Goal: Task Accomplishment & Management: Use online tool/utility

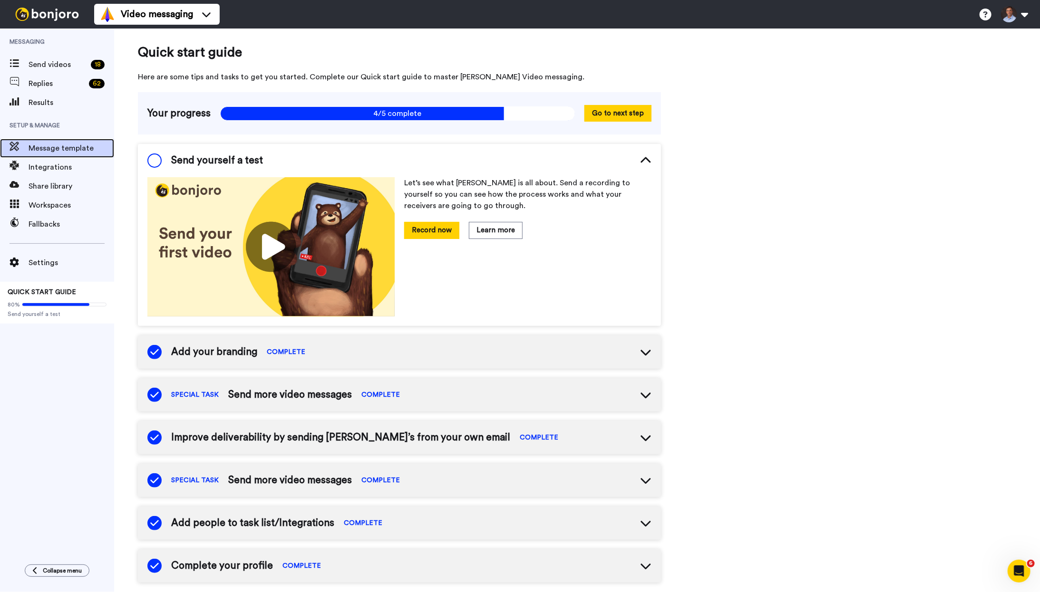
click at [82, 145] on span "Message template" at bounding box center [72, 148] width 86 height 11
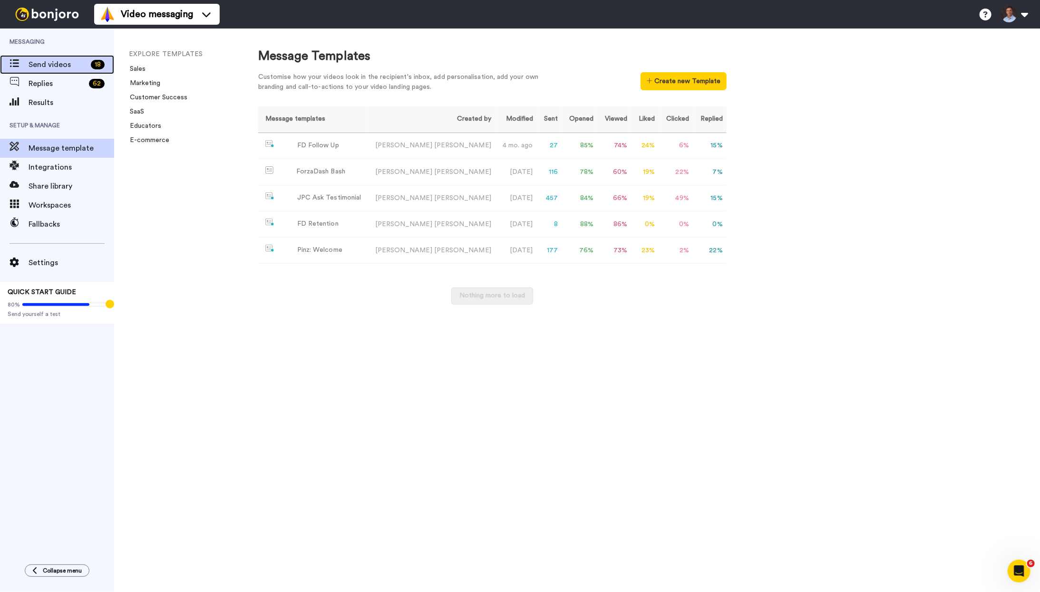
click at [61, 67] on span "Send videos" at bounding box center [58, 64] width 58 height 11
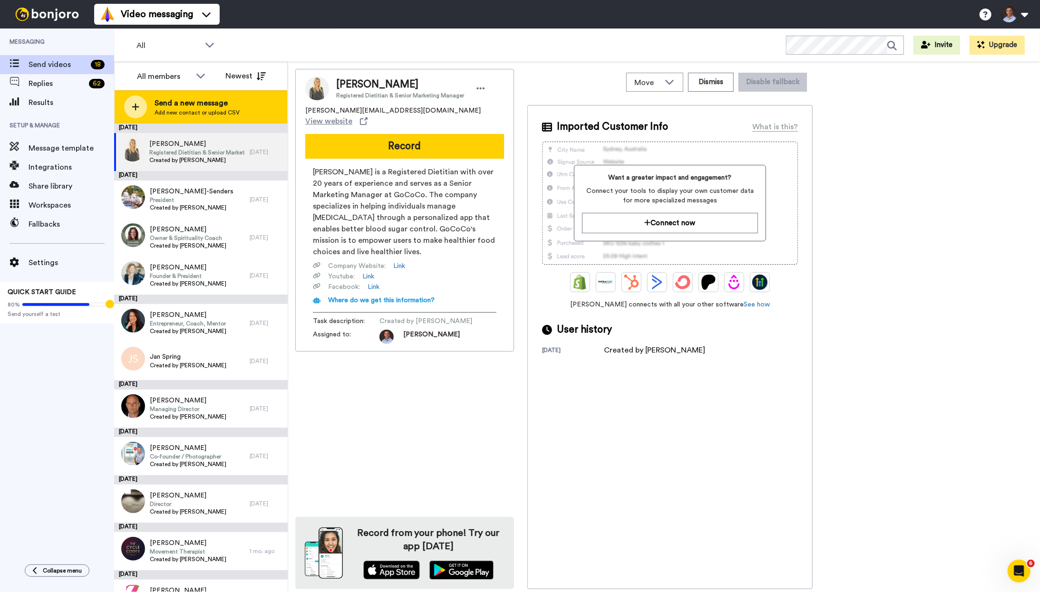
click at [136, 106] on icon at bounding box center [136, 107] width 8 height 9
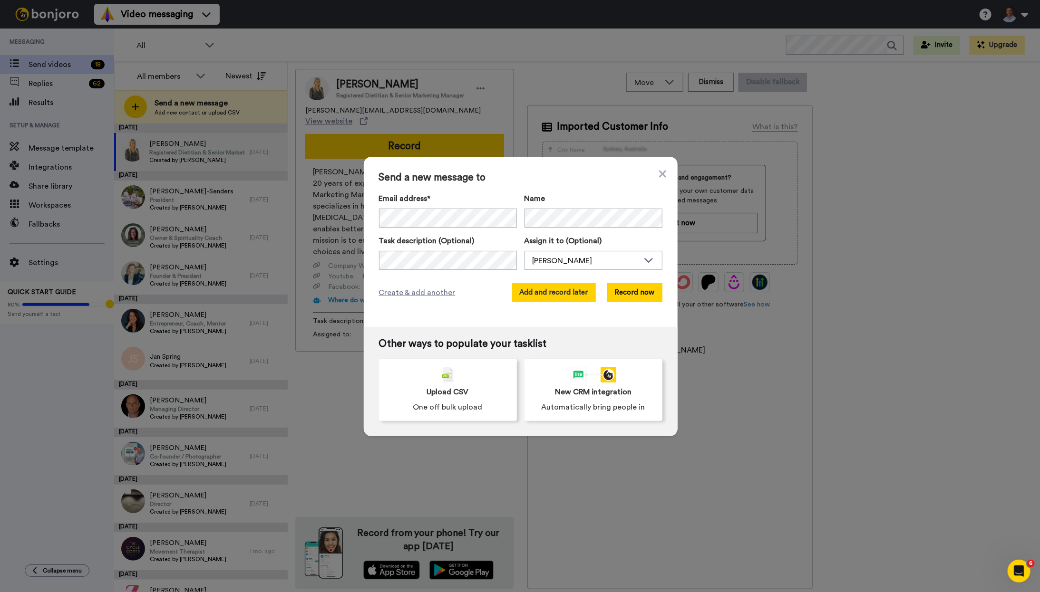
click at [556, 293] on button "Add and record later" at bounding box center [554, 292] width 84 height 19
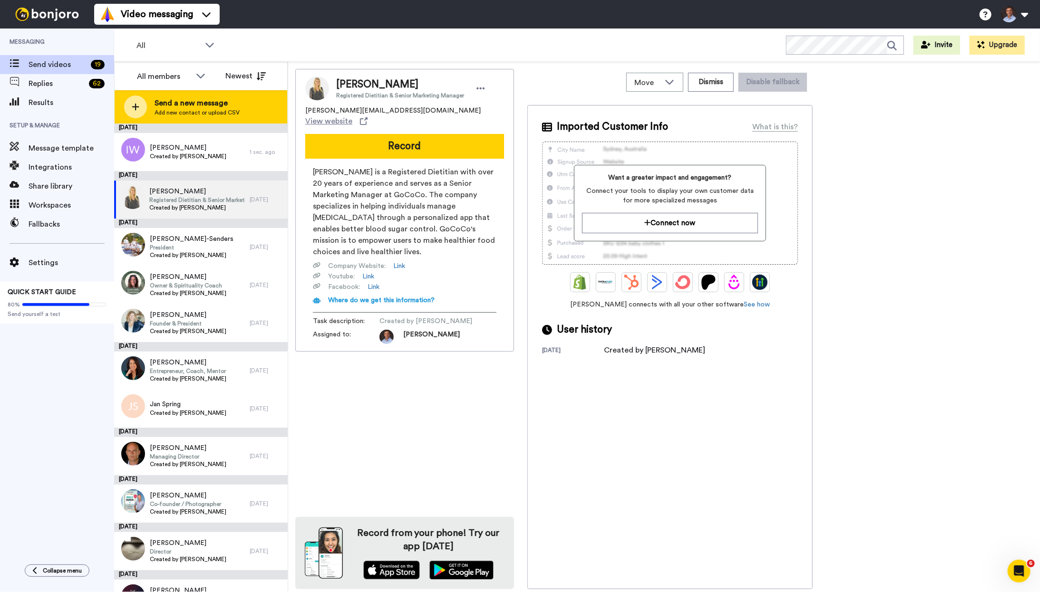
click at [133, 108] on icon at bounding box center [136, 107] width 8 height 9
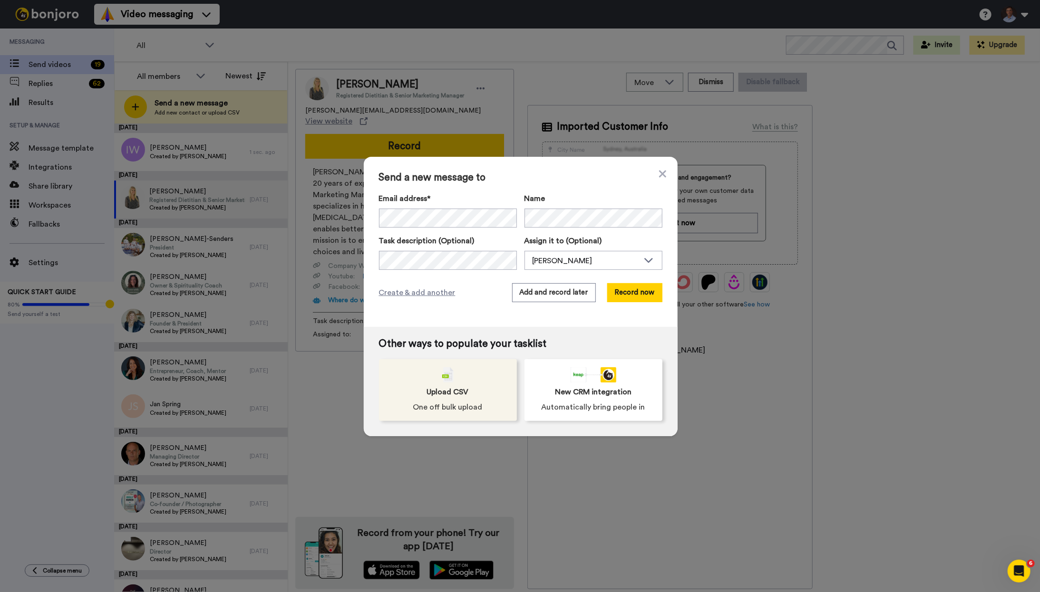
click at [463, 388] on span "Upload CSV" at bounding box center [448, 391] width 42 height 11
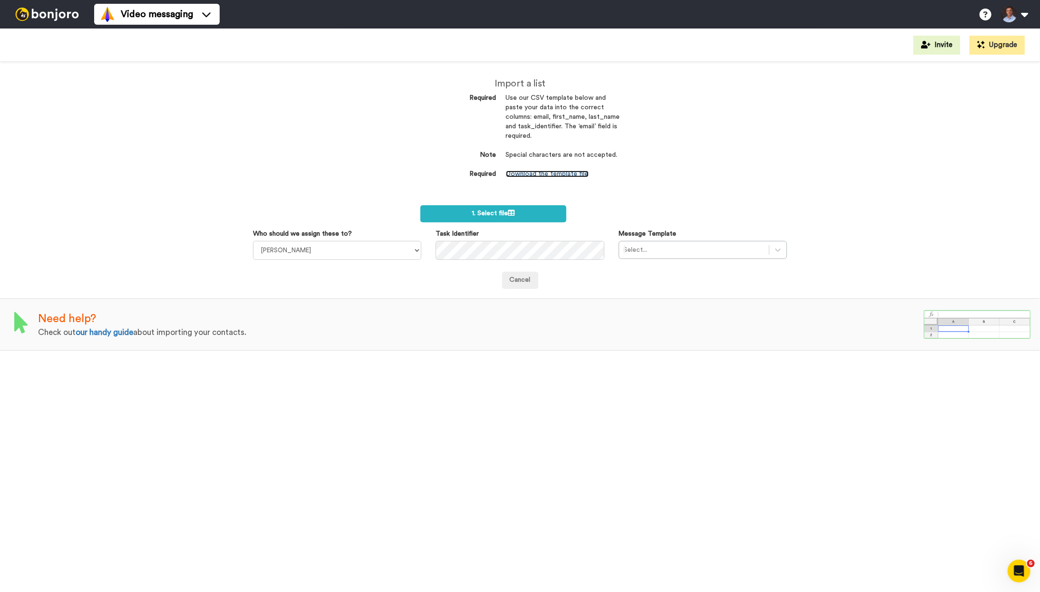
click at [553, 173] on link "Download the template file" at bounding box center [547, 174] width 83 height 7
click at [494, 216] on span "1. Select file" at bounding box center [493, 213] width 43 height 7
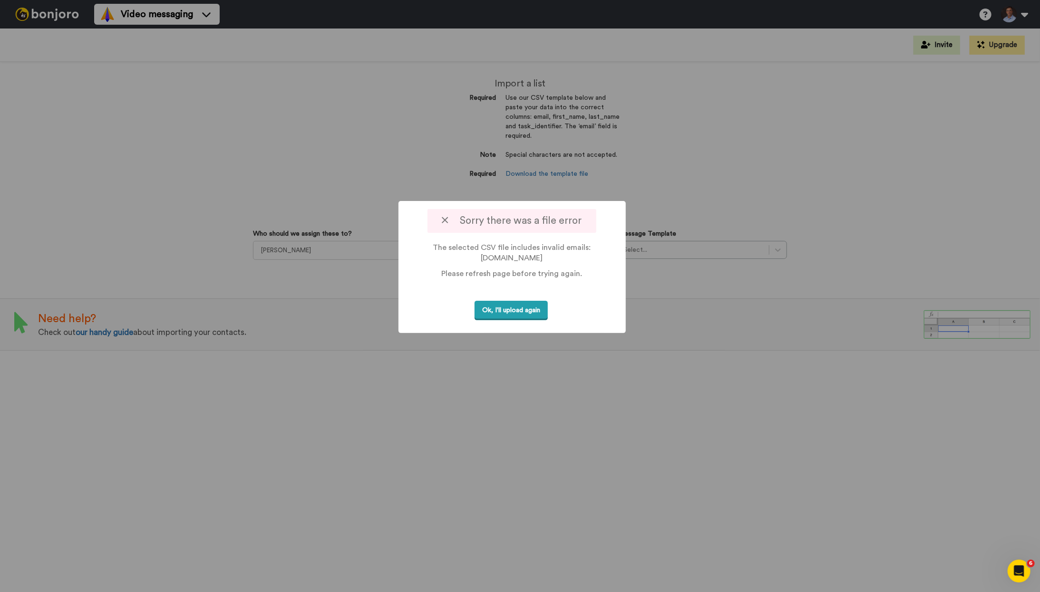
click at [526, 312] on button "Ok, I'll upload again" at bounding box center [510, 310] width 73 height 19
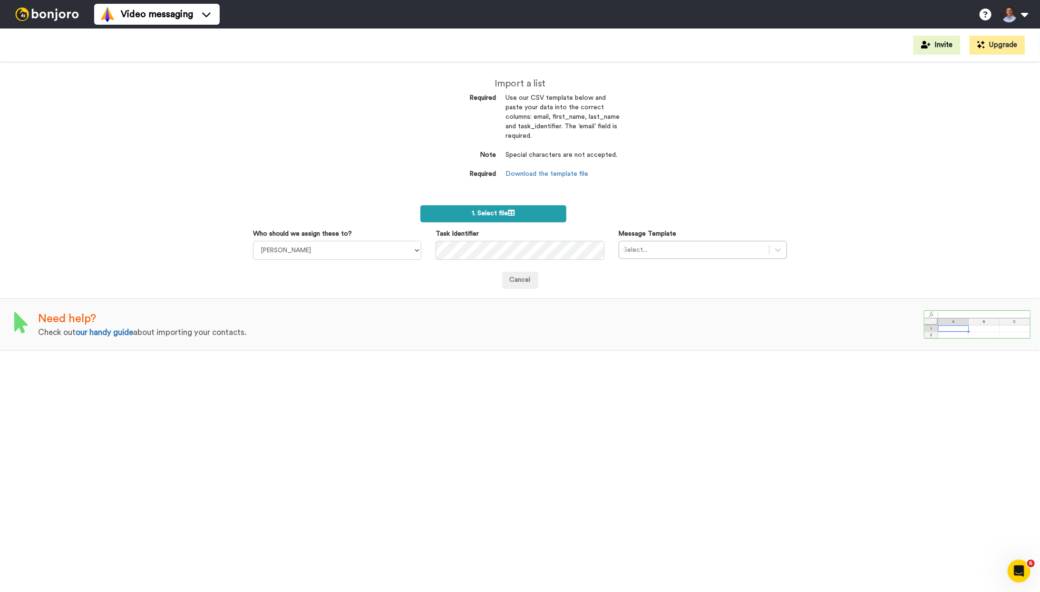
click at [478, 215] on span "1. Select file" at bounding box center [493, 213] width 43 height 7
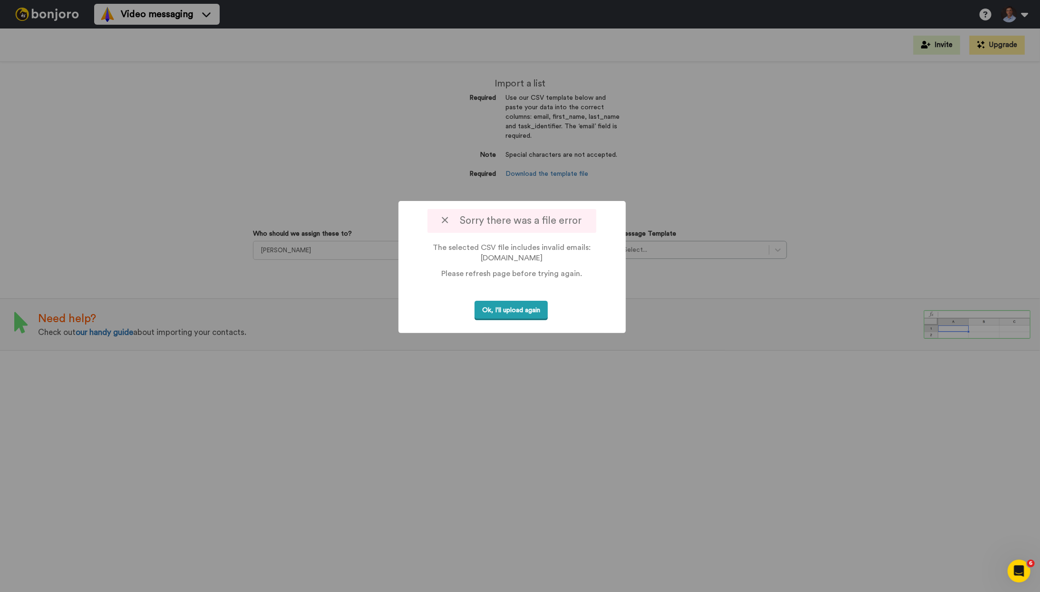
click at [511, 314] on button "Ok, I'll upload again" at bounding box center [510, 310] width 73 height 19
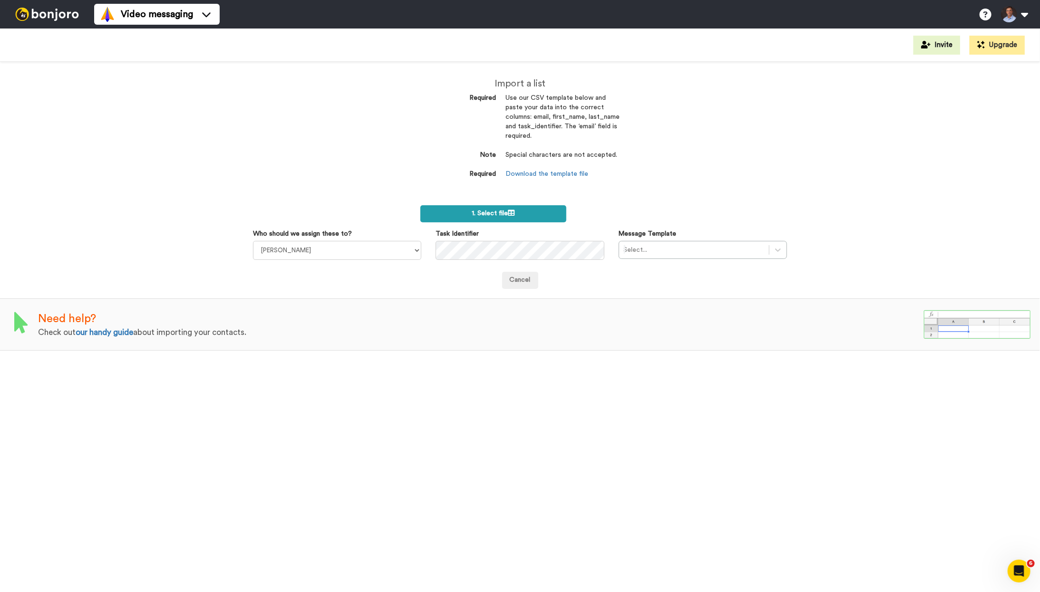
click at [487, 208] on label "1. Select file" at bounding box center [493, 213] width 146 height 17
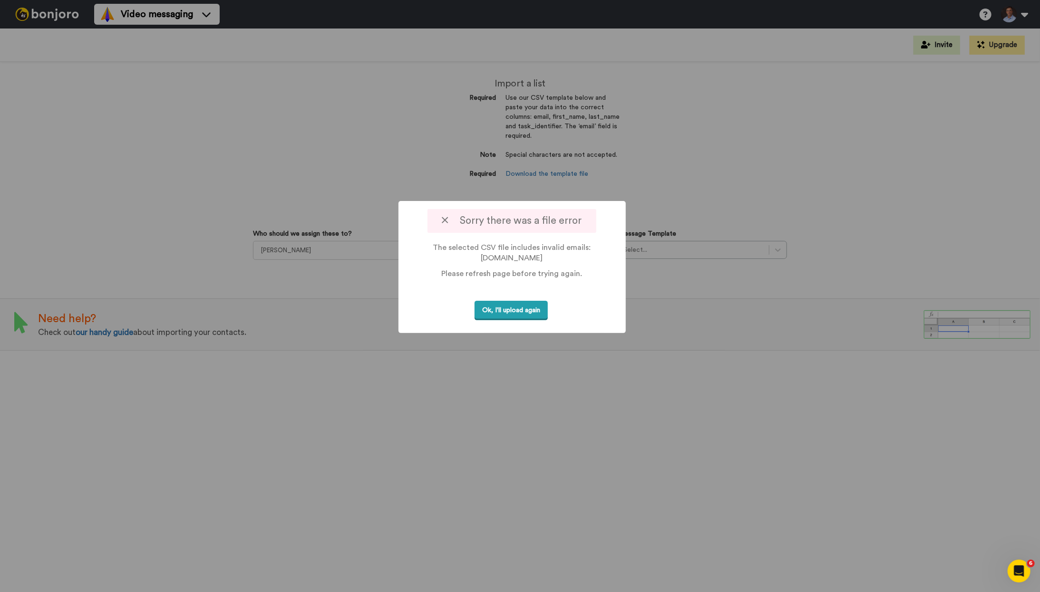
click at [515, 313] on button "Ok, I'll upload again" at bounding box center [510, 310] width 73 height 19
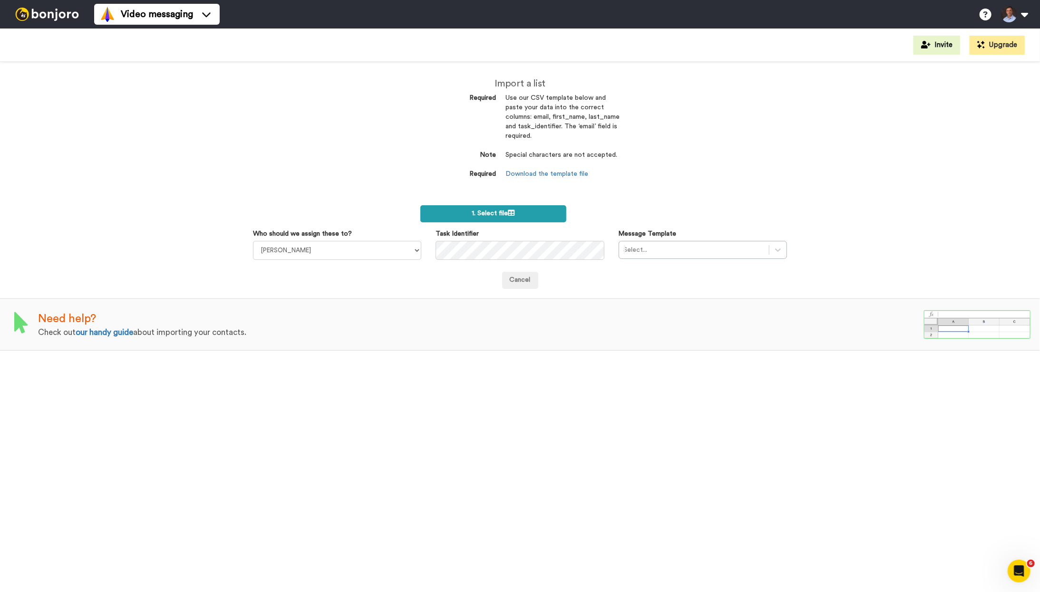
click at [506, 212] on span "1. Select file" at bounding box center [493, 213] width 43 height 7
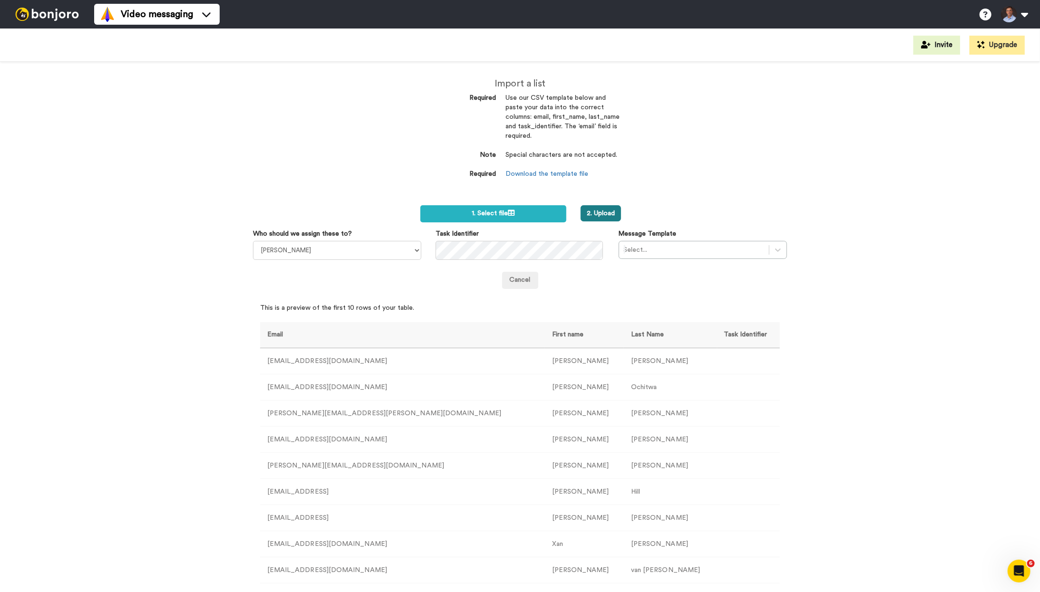
click at [600, 211] on button "2. Upload" at bounding box center [600, 213] width 40 height 16
